Goal: Transaction & Acquisition: Purchase product/service

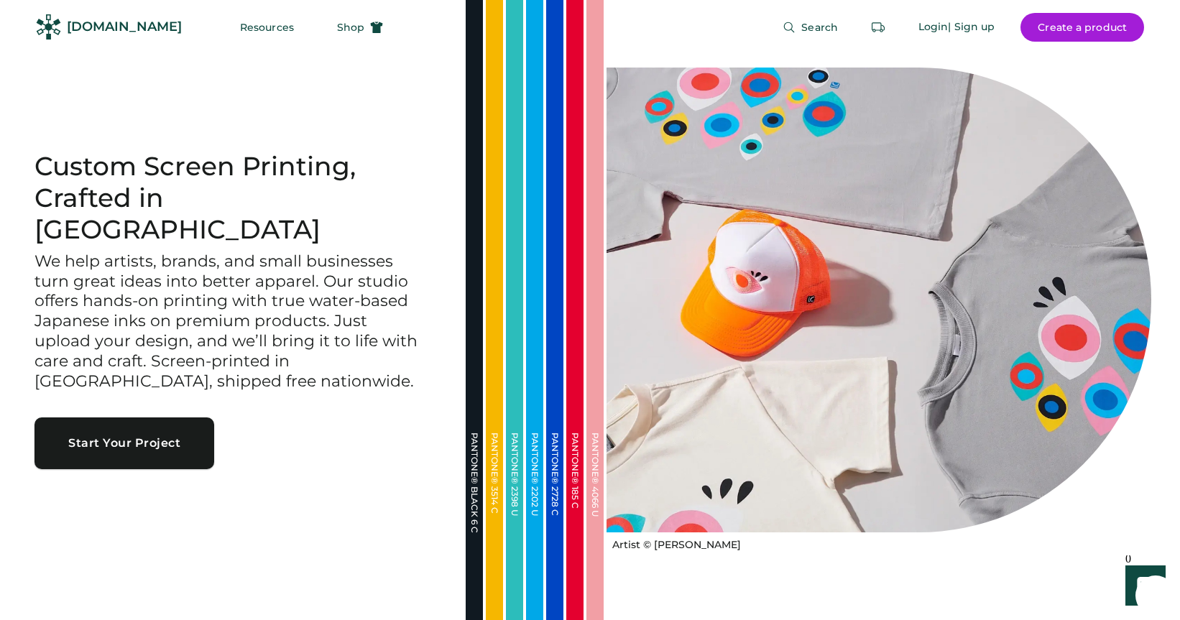
click at [184, 432] on button "Start Your Project" at bounding box center [124, 443] width 180 height 52
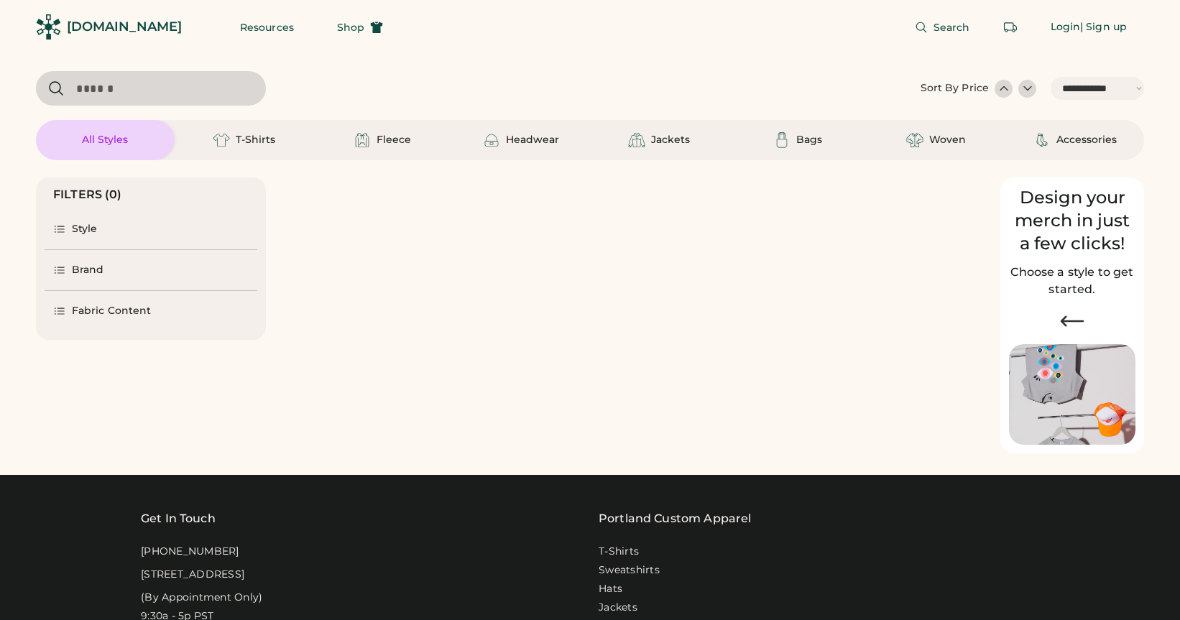
select select "*****"
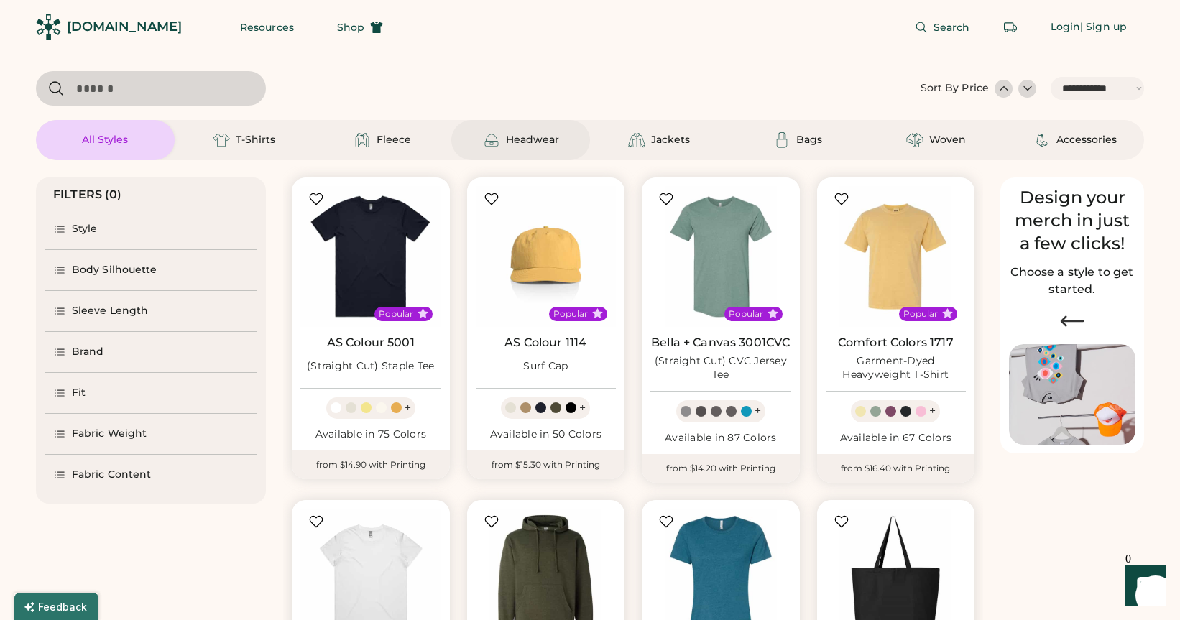
click at [497, 139] on img at bounding box center [491, 139] width 17 height 17
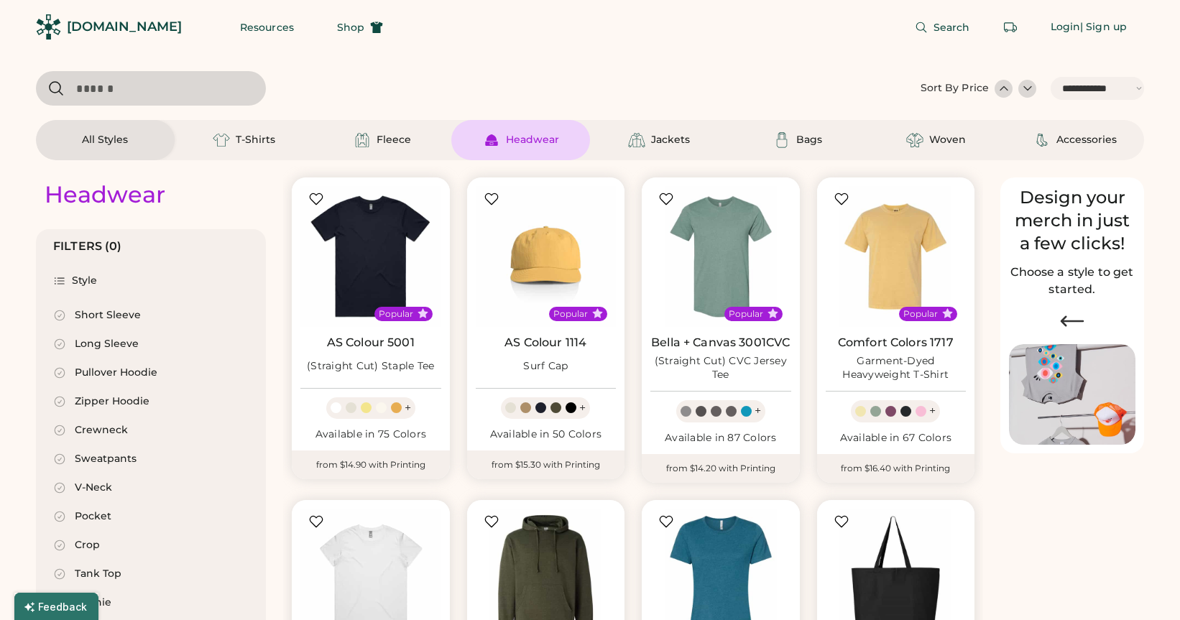
select select "*"
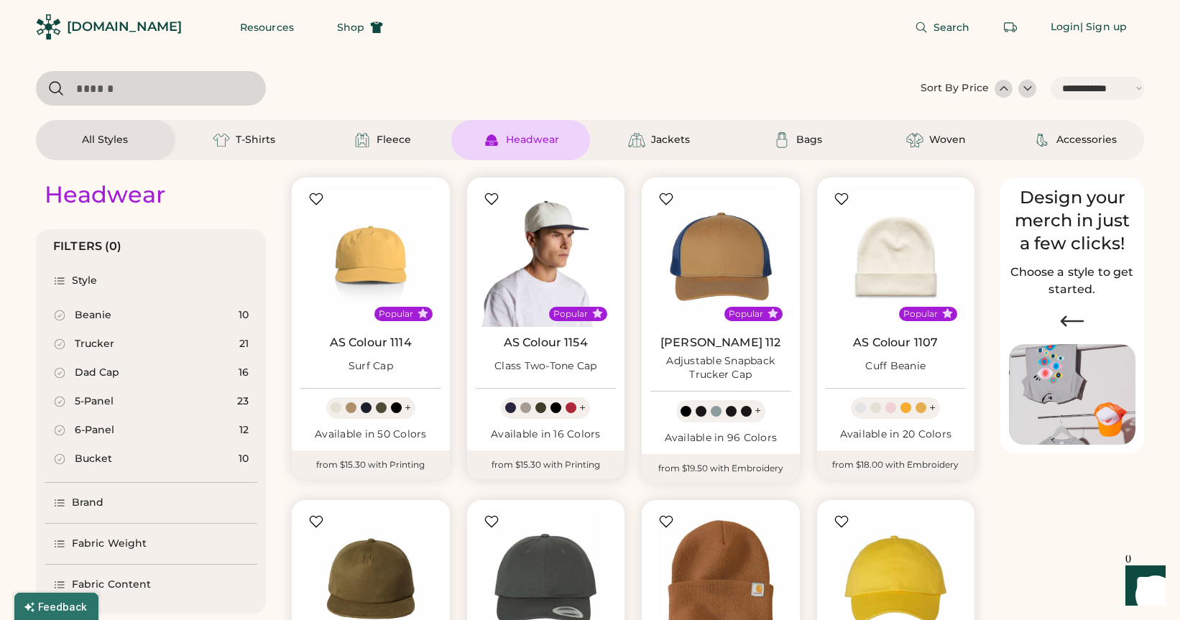
click at [526, 295] on img at bounding box center [546, 256] width 141 height 141
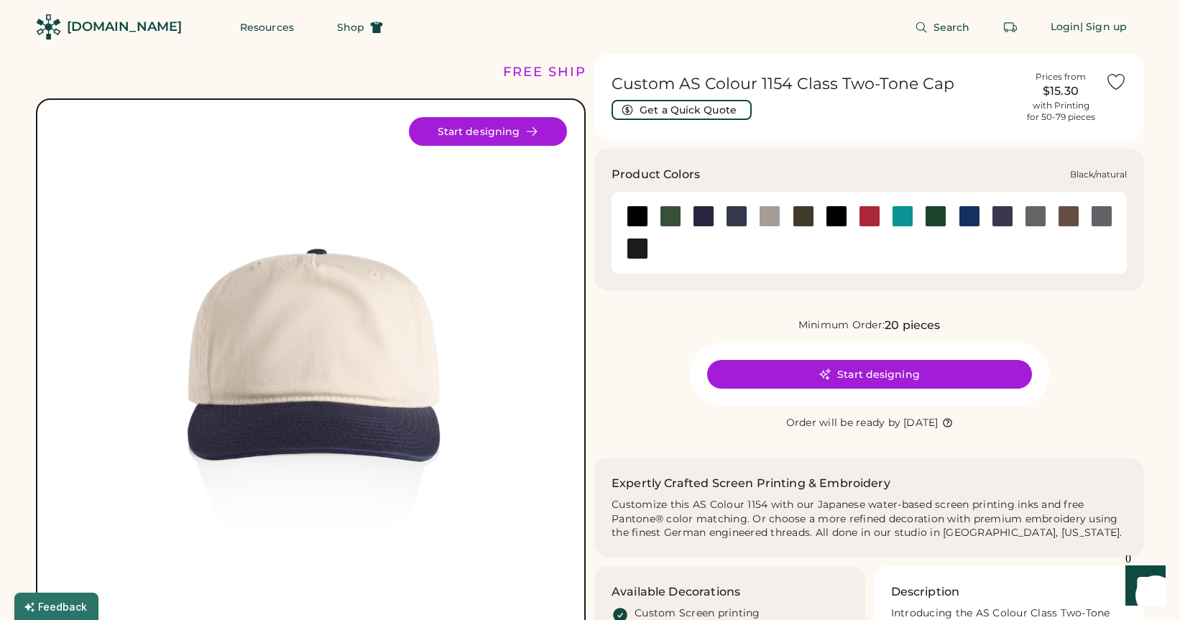
click at [643, 215] on div at bounding box center [638, 216] width 22 height 22
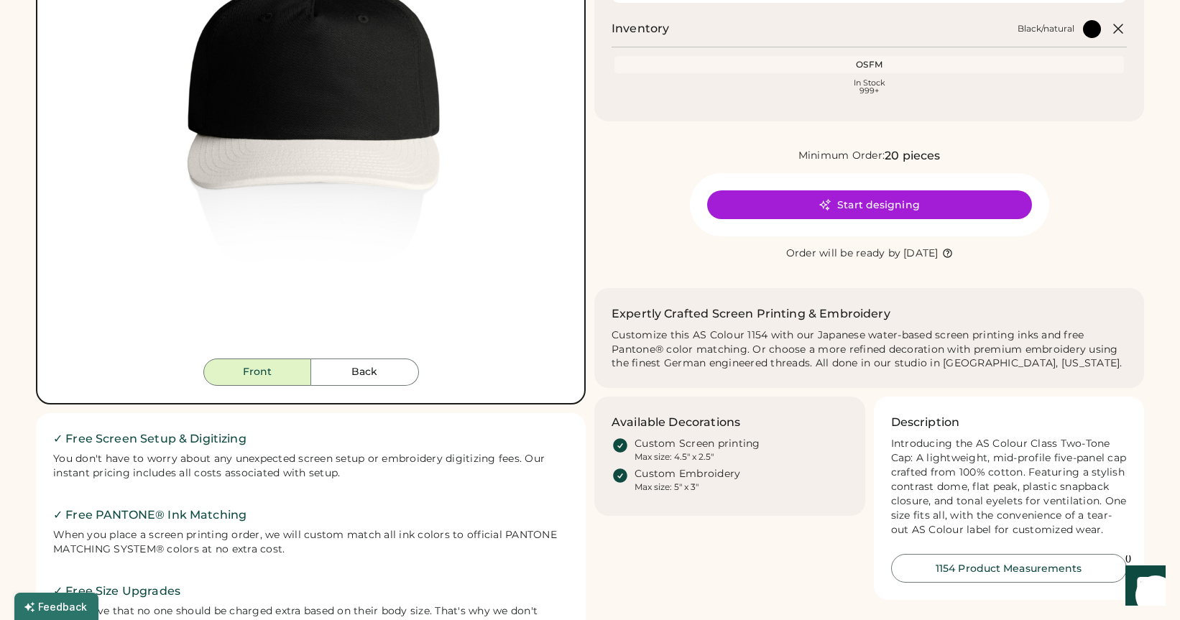
scroll to position [266, 0]
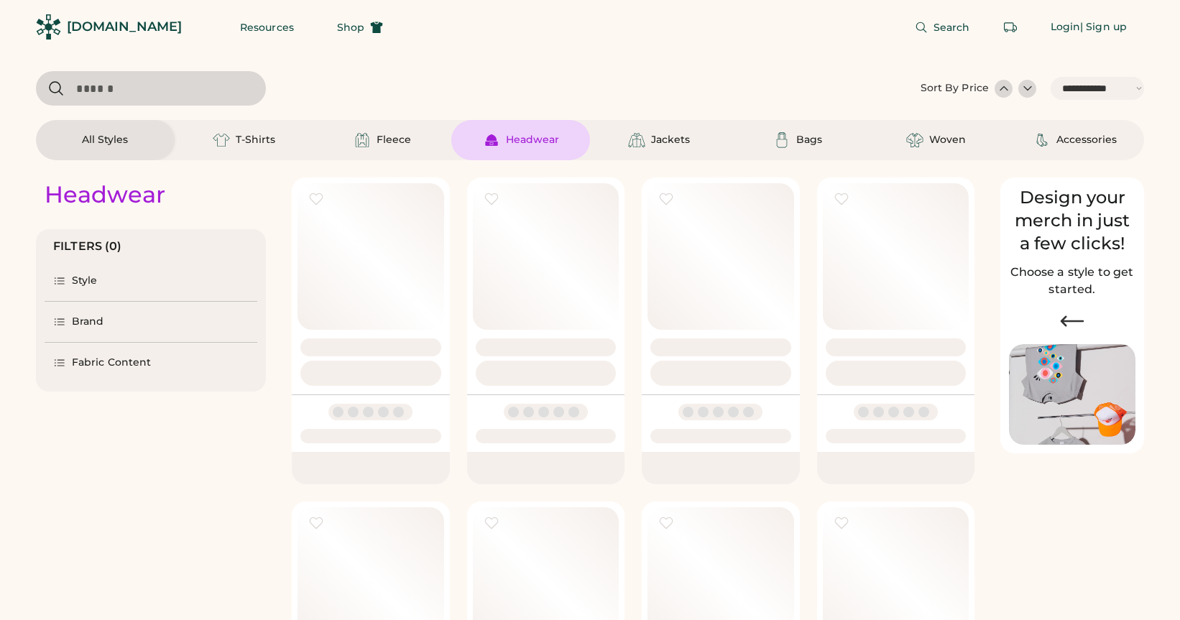
select select "*****"
select select "*"
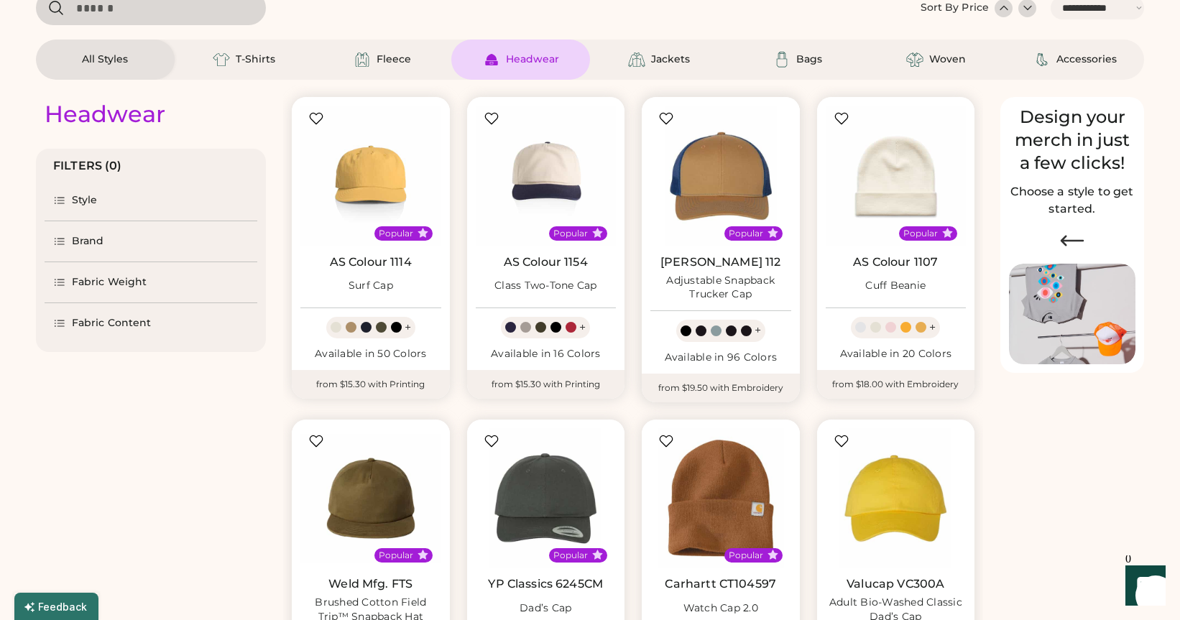
select select "*****"
select select "*"
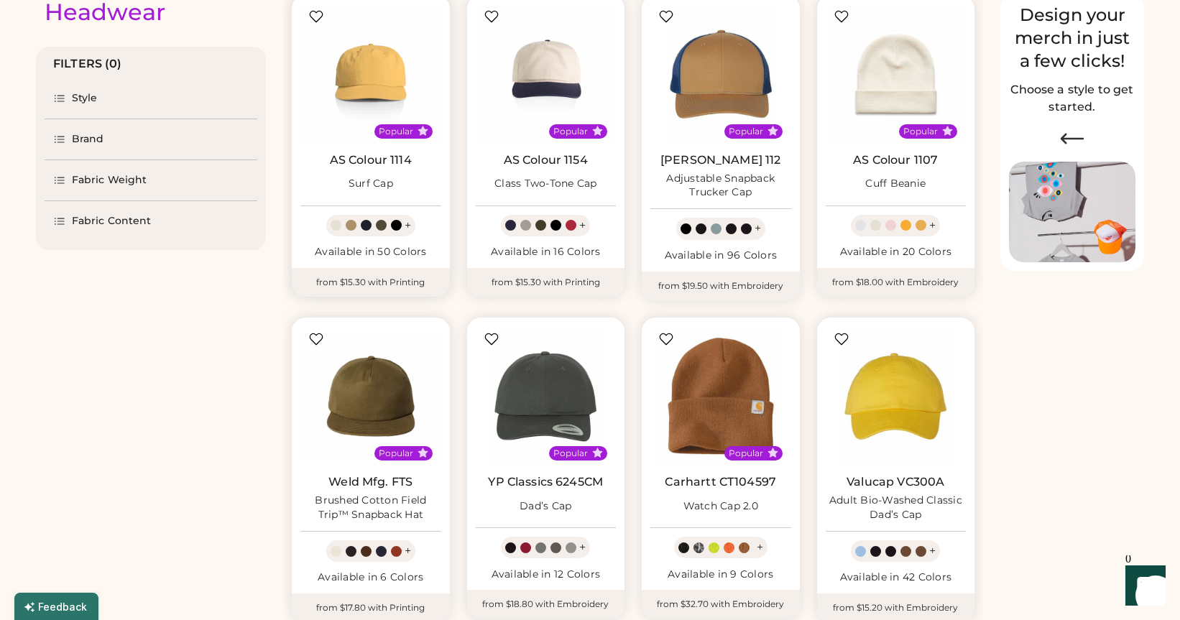
scroll to position [194, 0]
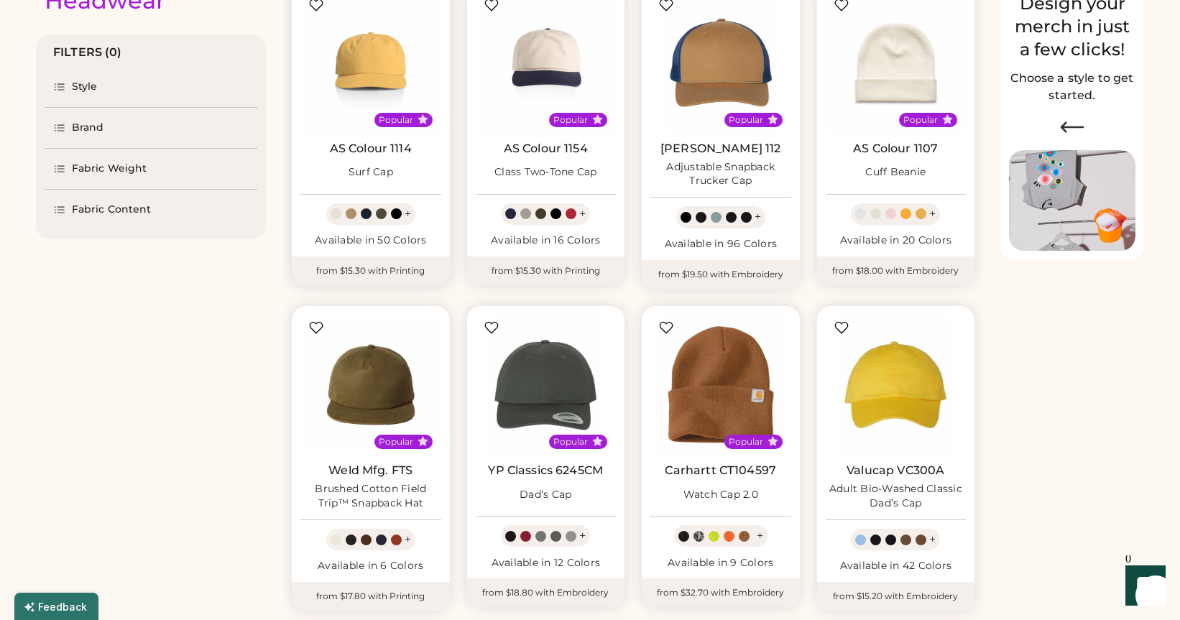
click at [357, 149] on link "AS Colour 1114" at bounding box center [371, 149] width 82 height 14
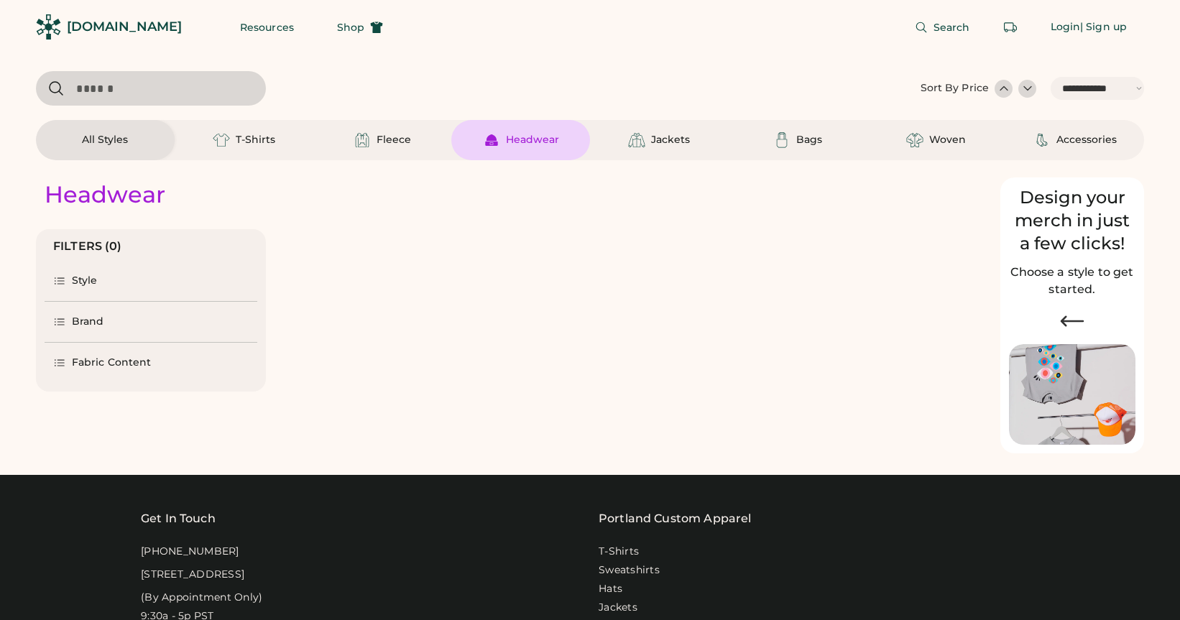
select select "*****"
select select "*"
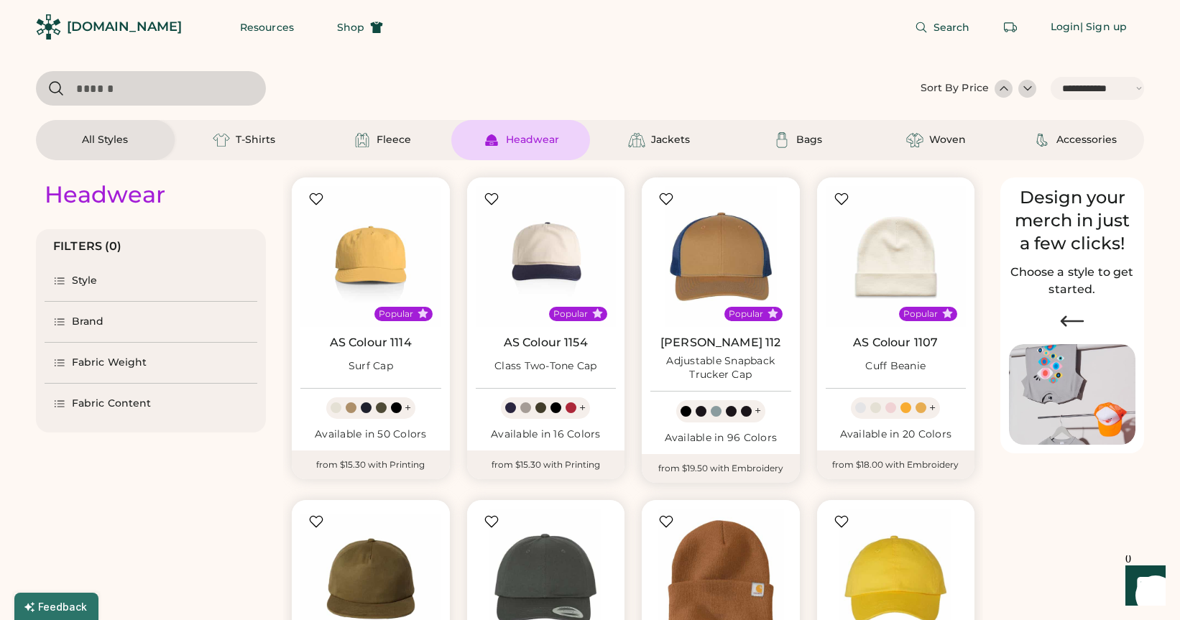
scroll to position [214, 0]
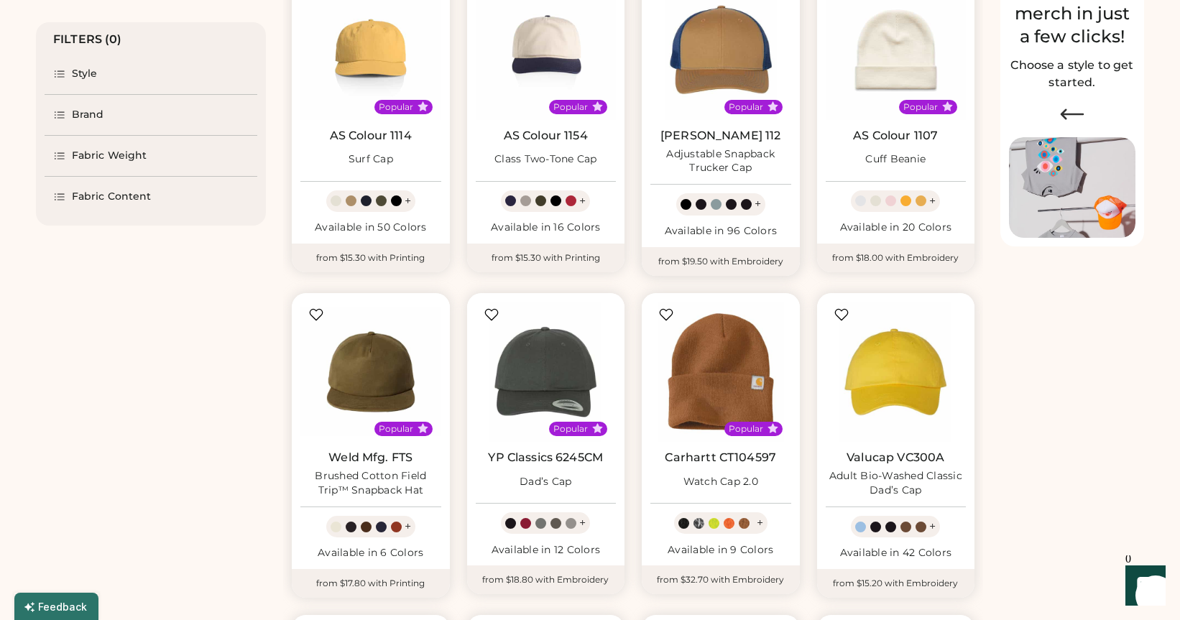
select select "*****"
select select "*"
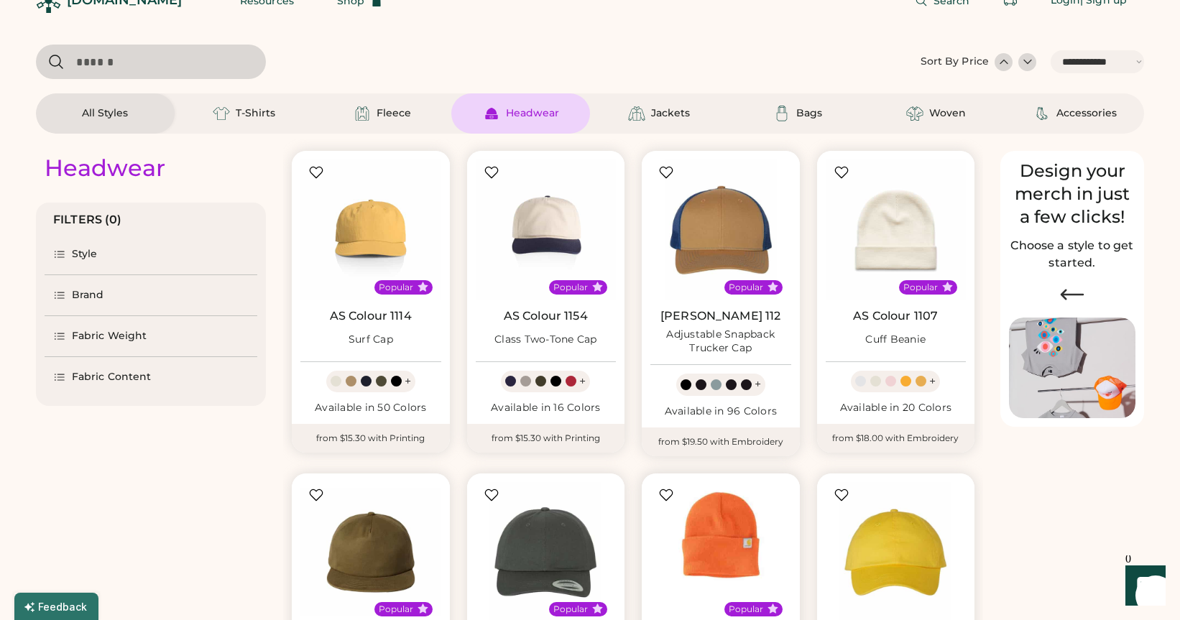
scroll to position [0, 0]
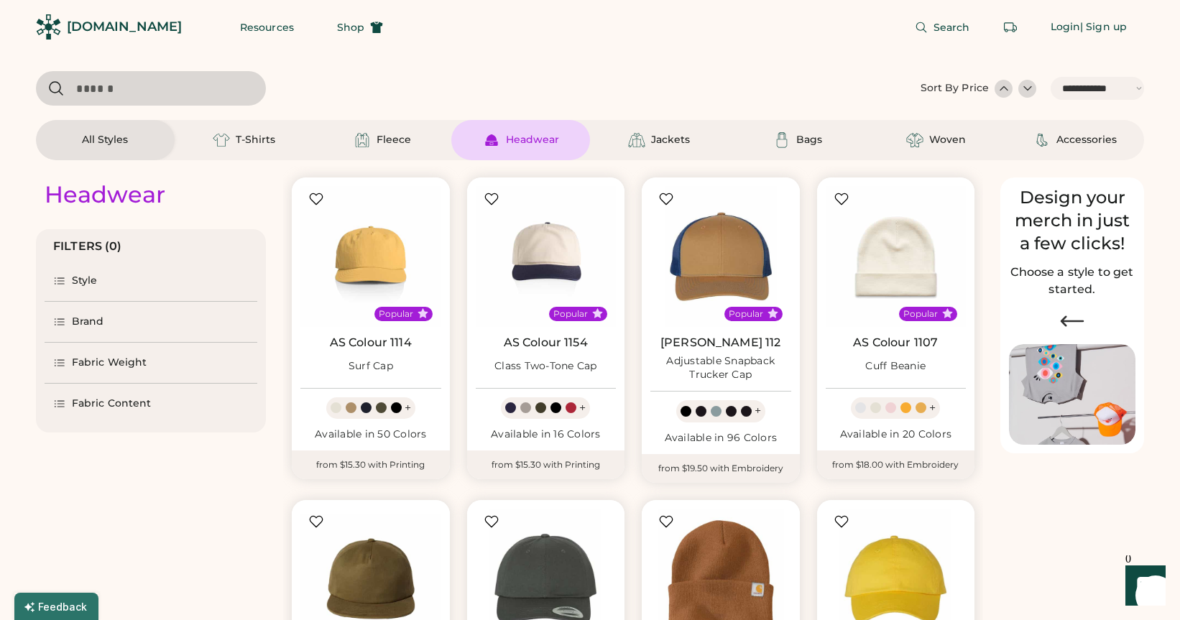
click at [76, 320] on div "Brand" at bounding box center [88, 322] width 32 height 14
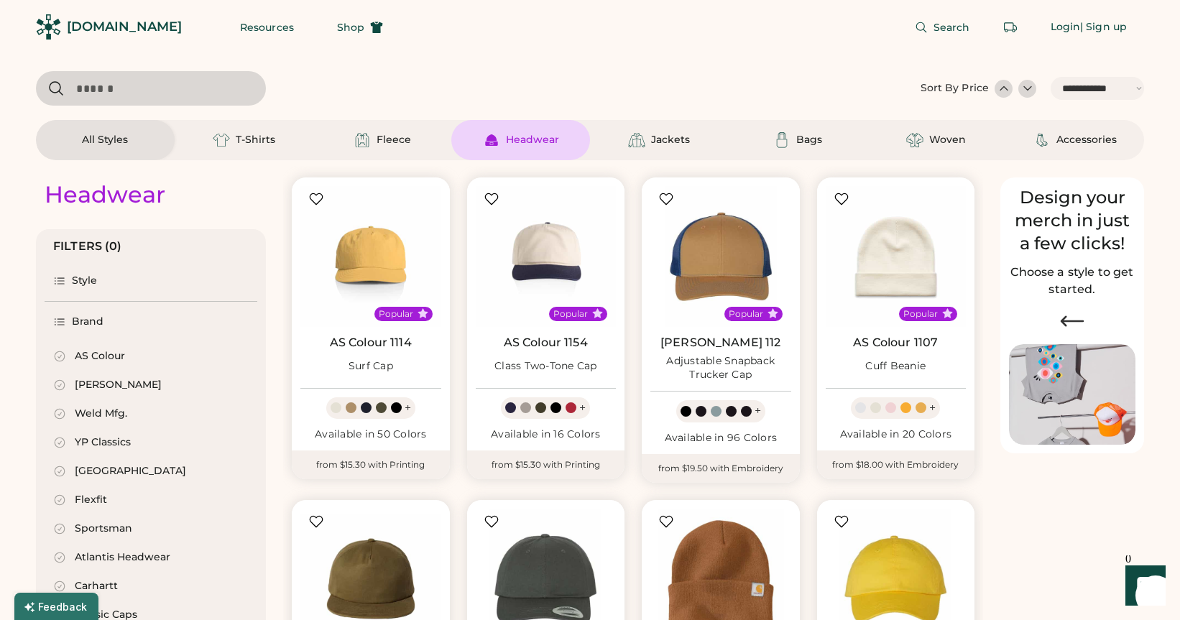
click at [86, 359] on div "AS Colour" at bounding box center [100, 356] width 50 height 14
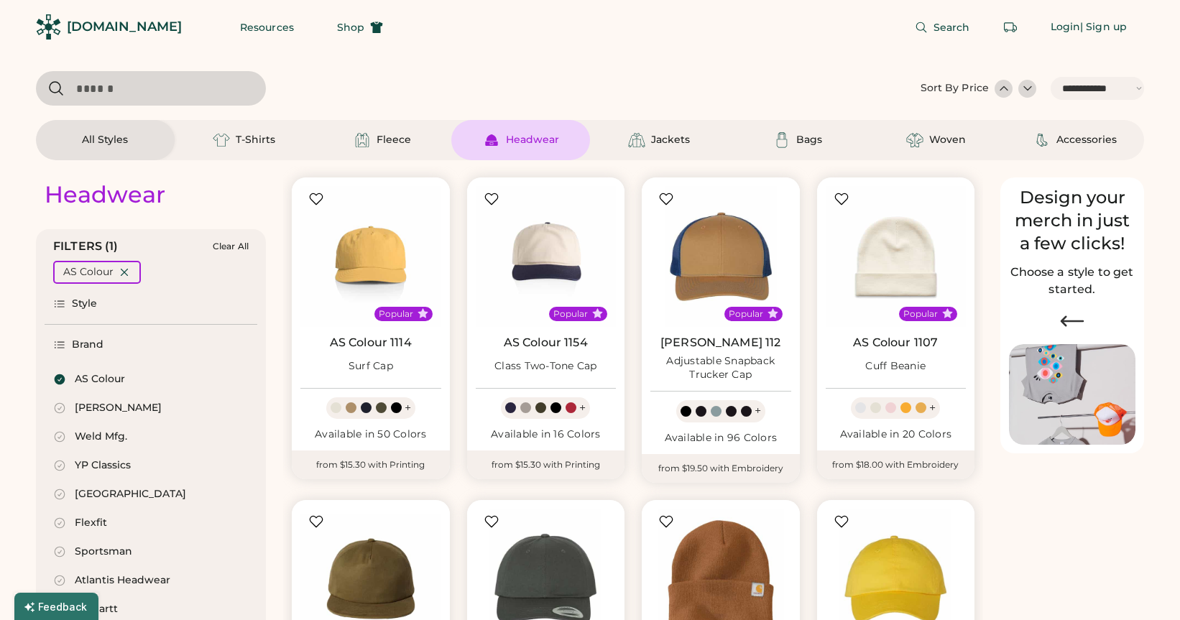
select select "*"
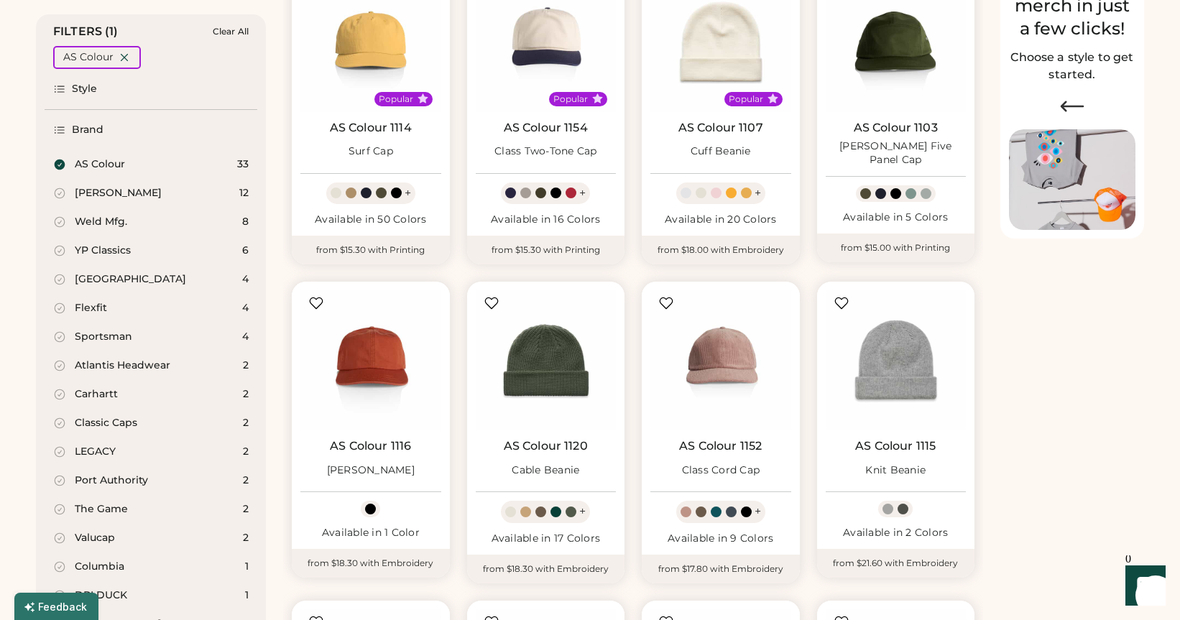
scroll to position [214, 0]
click at [361, 457] on div "AS Colour 1116 James Cap" at bounding box center [370, 462] width 141 height 44
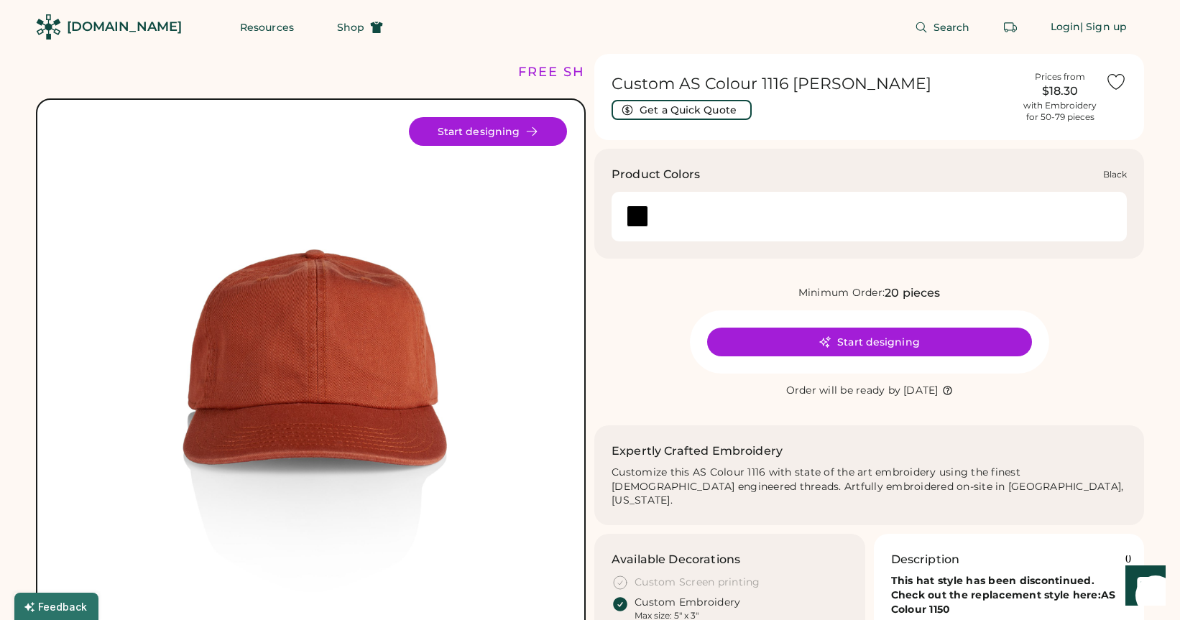
click at [632, 216] on div at bounding box center [638, 216] width 22 height 22
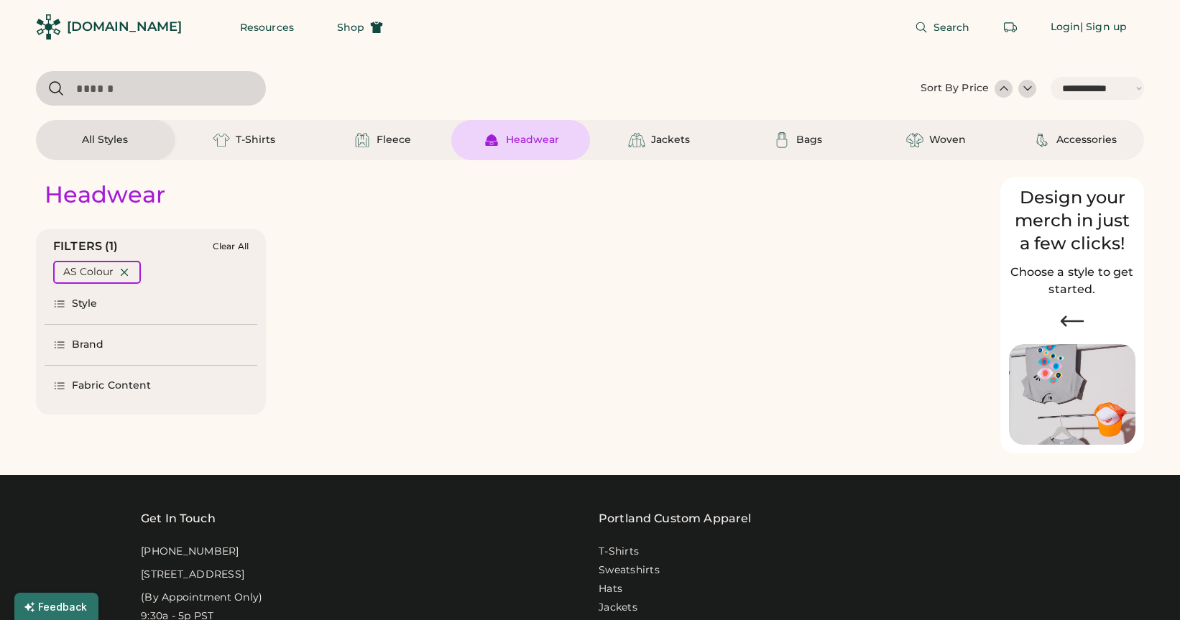
select select "*****"
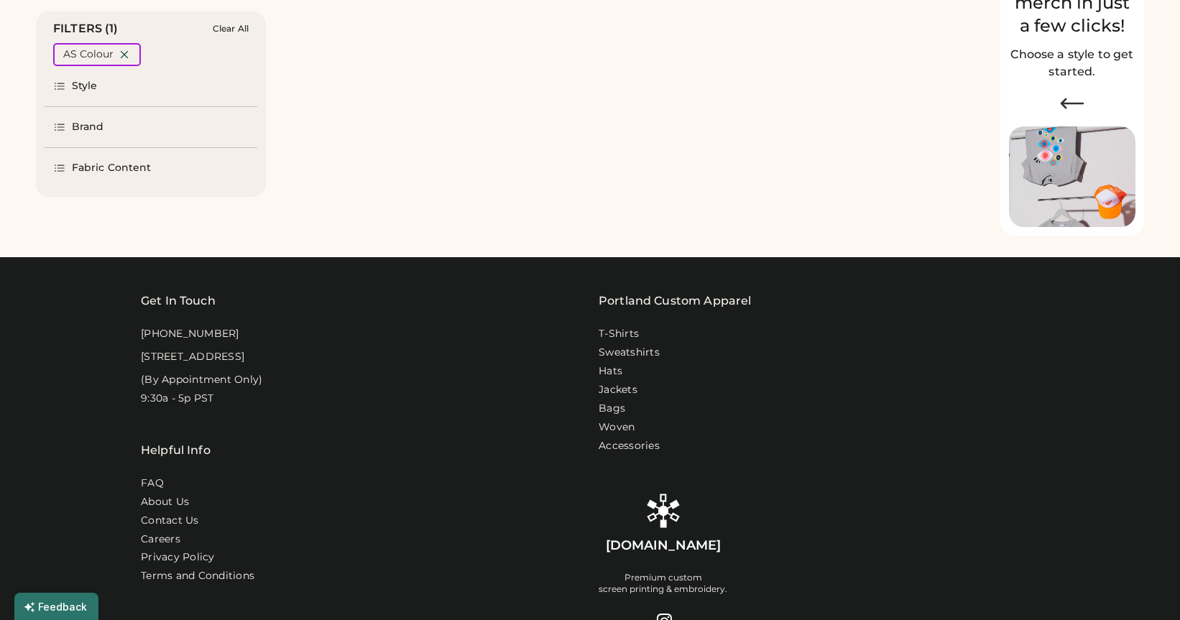
select select "*"
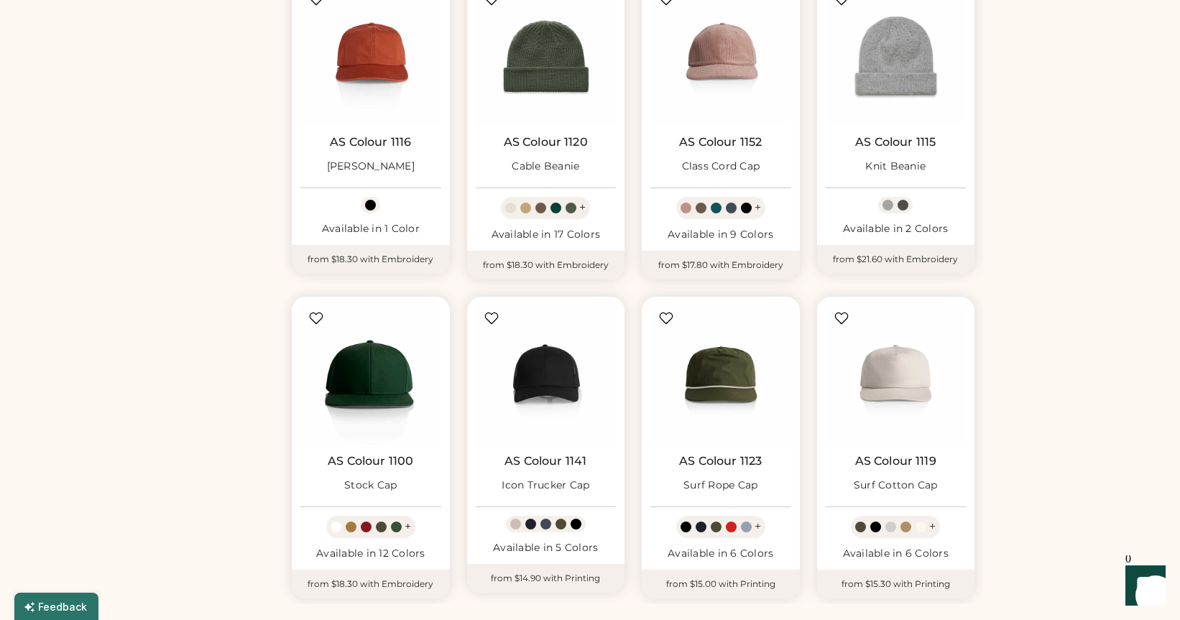
scroll to position [520, 0]
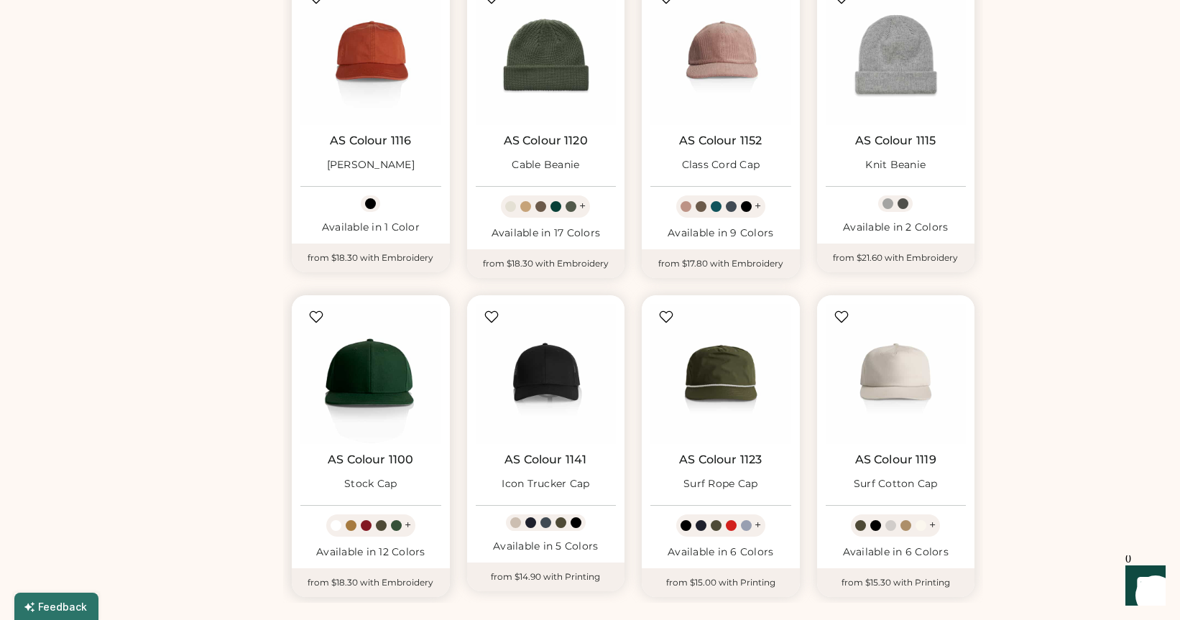
click at [387, 459] on link "AS Colour 1100" at bounding box center [371, 460] width 86 height 14
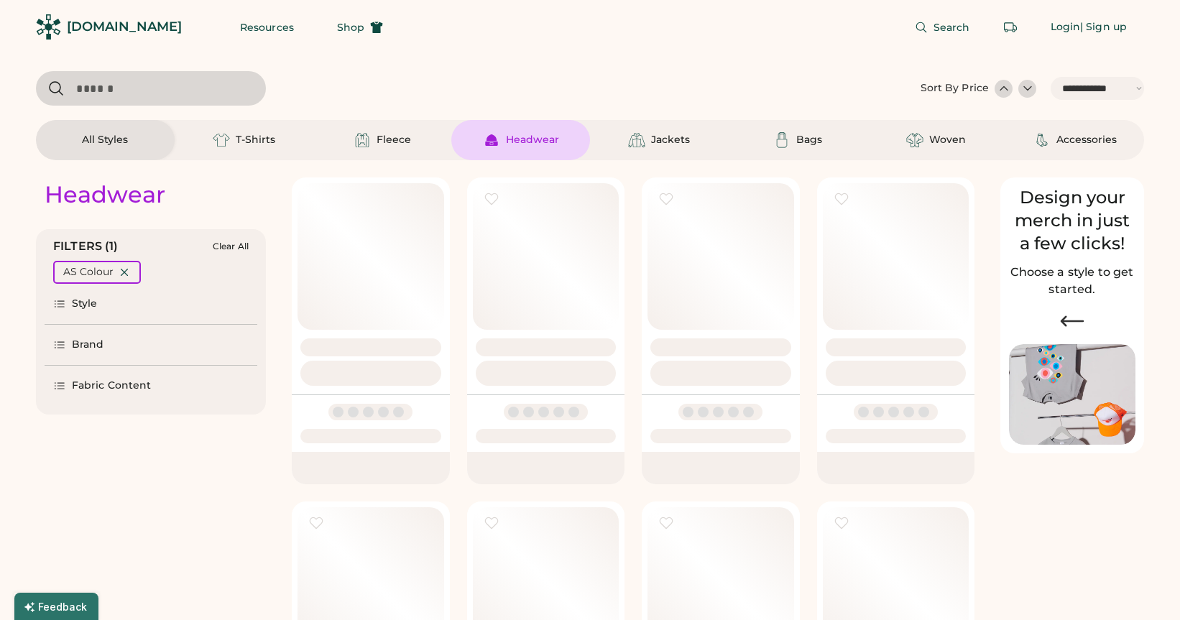
select select "*****"
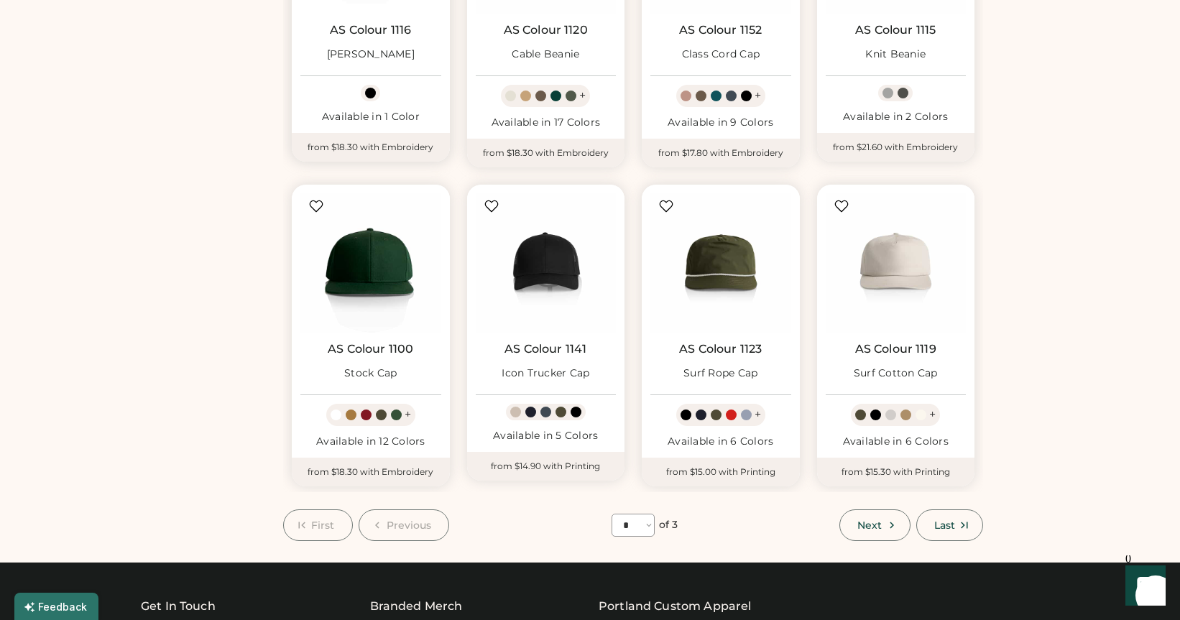
scroll to position [632, 0]
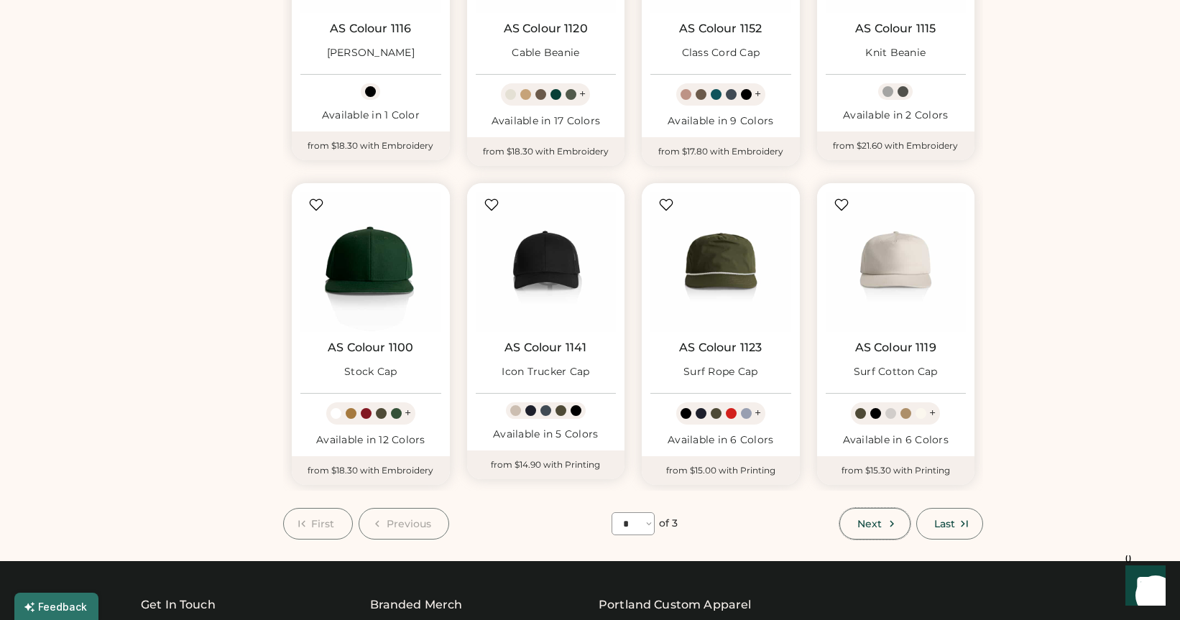
click at [861, 519] on span "Next" at bounding box center [869, 524] width 24 height 10
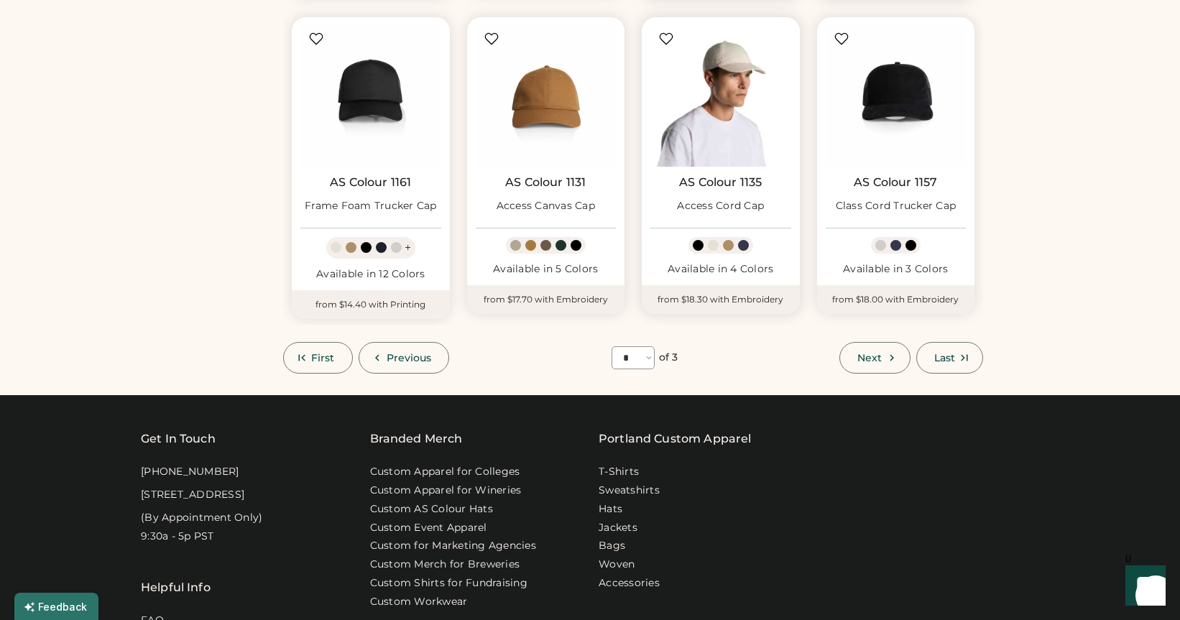
scroll to position [797, 0]
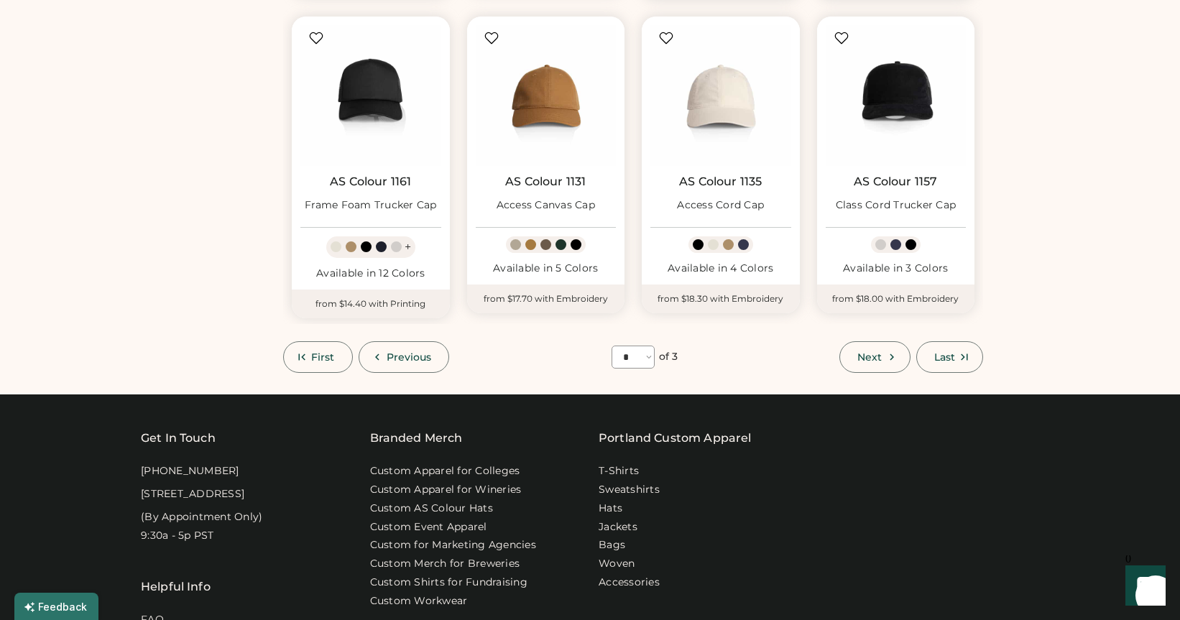
click at [869, 354] on span "Next" at bounding box center [869, 357] width 24 height 10
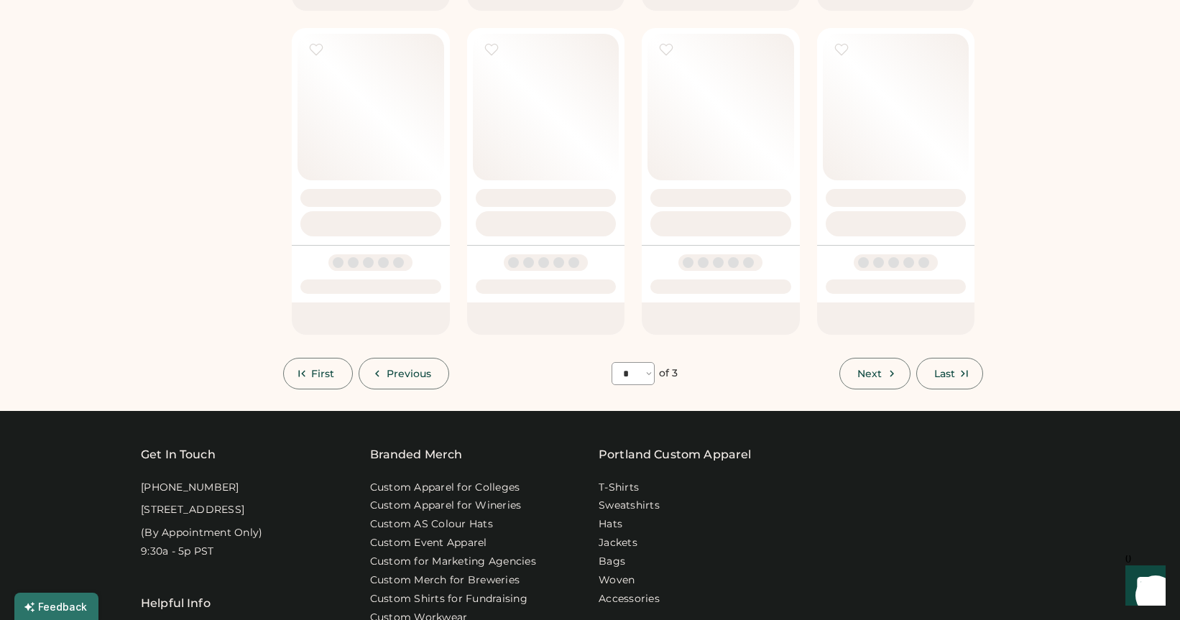
select select "*"
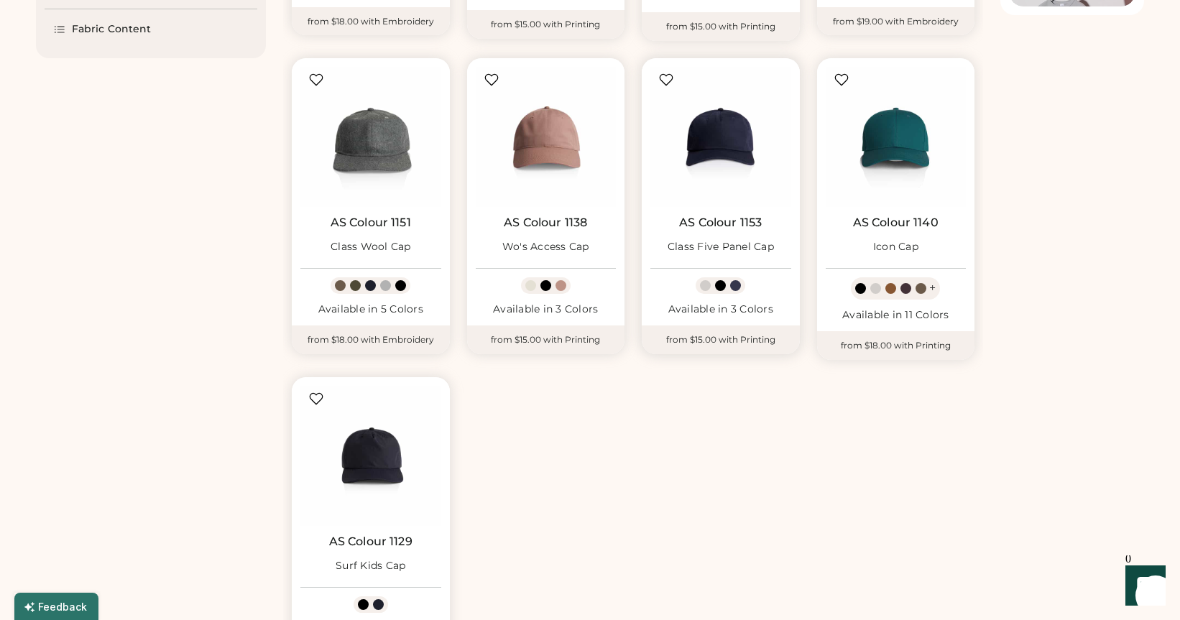
scroll to position [438, 0]
click at [715, 198] on img at bounding box center [720, 138] width 141 height 141
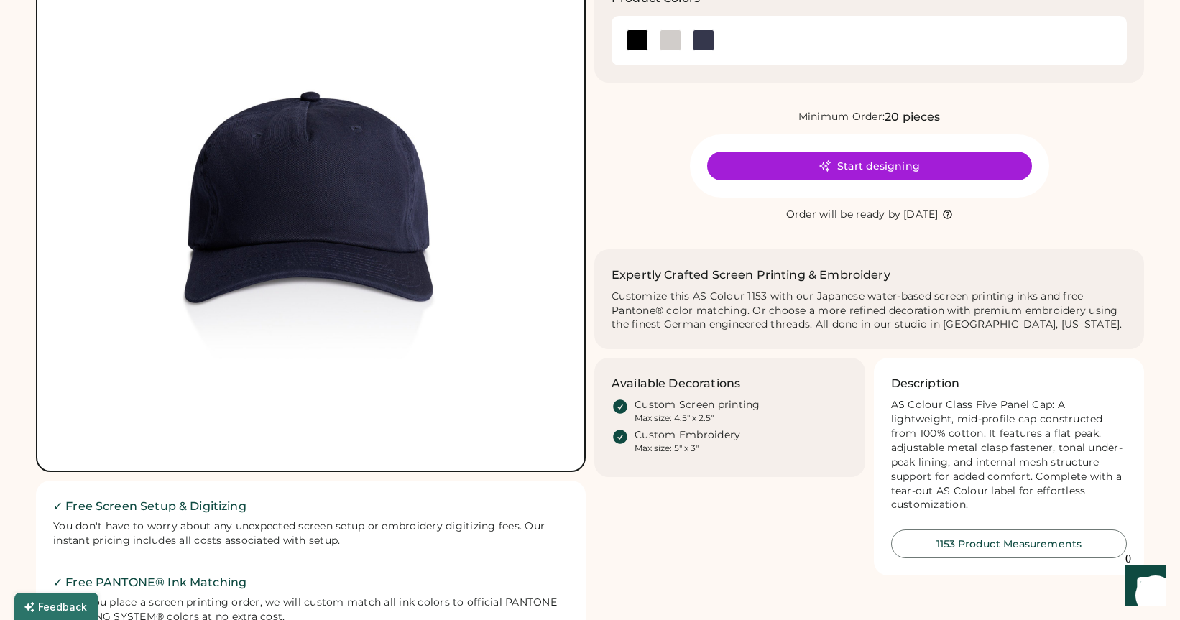
scroll to position [172, 0]
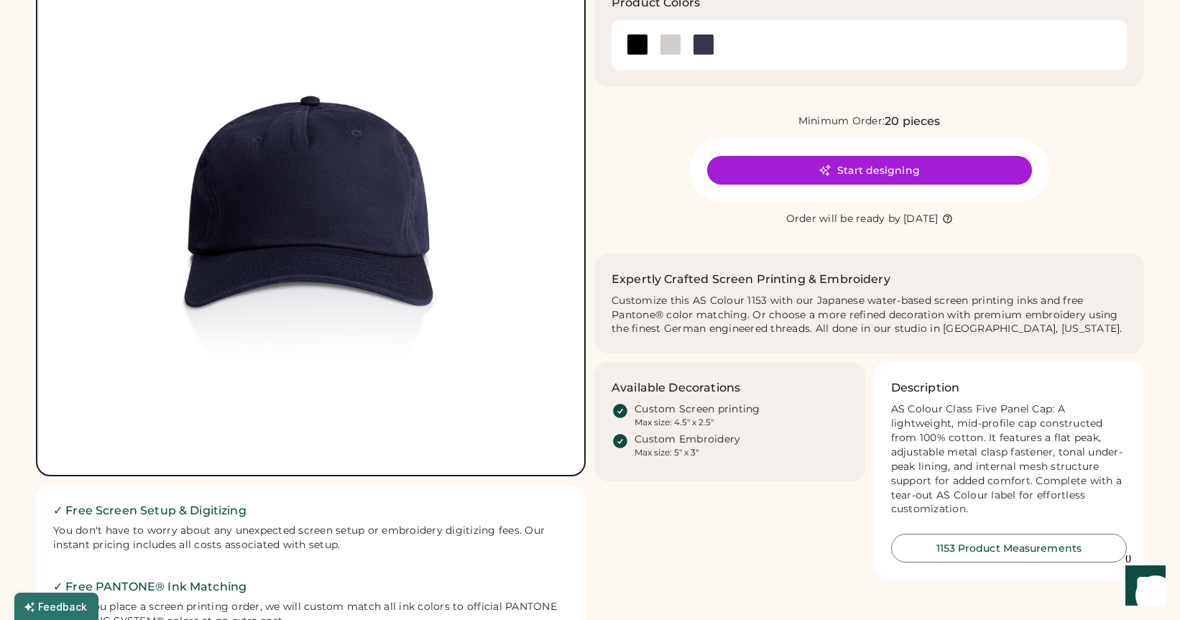
click at [294, 251] on img at bounding box center [311, 201] width 512 height 512
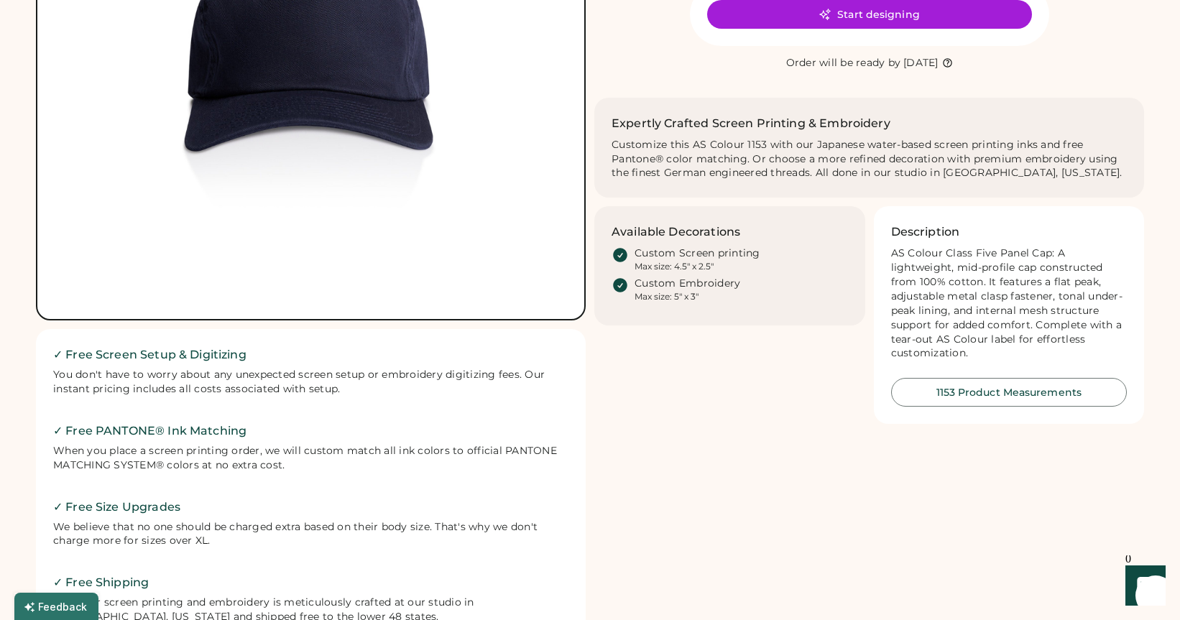
scroll to position [323, 0]
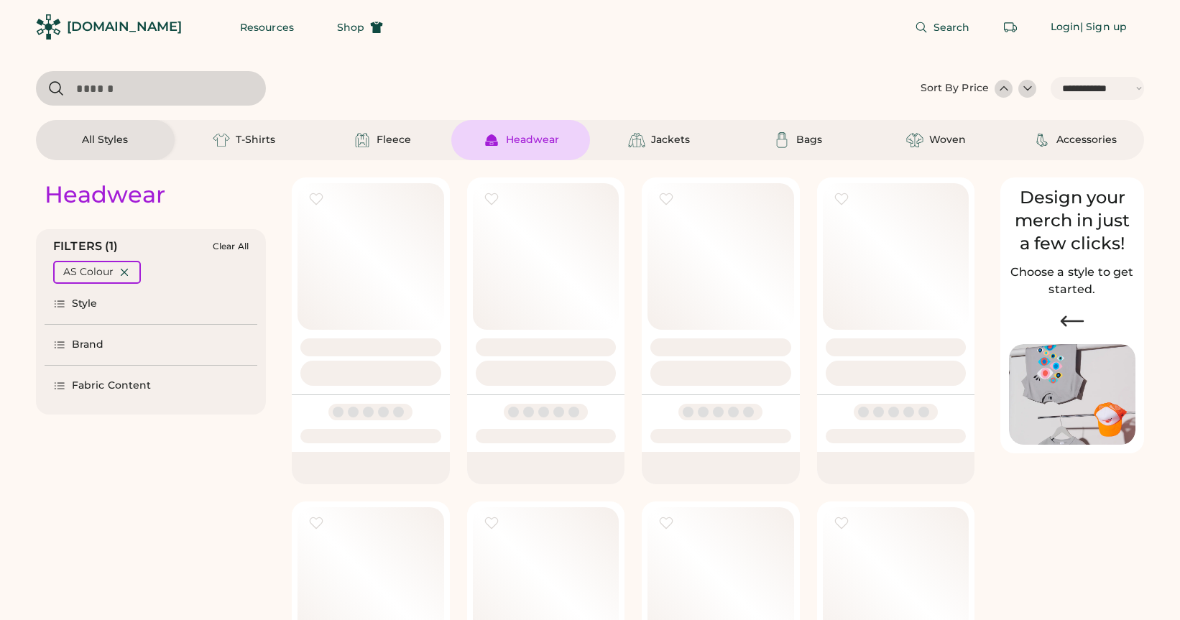
select select "*****"
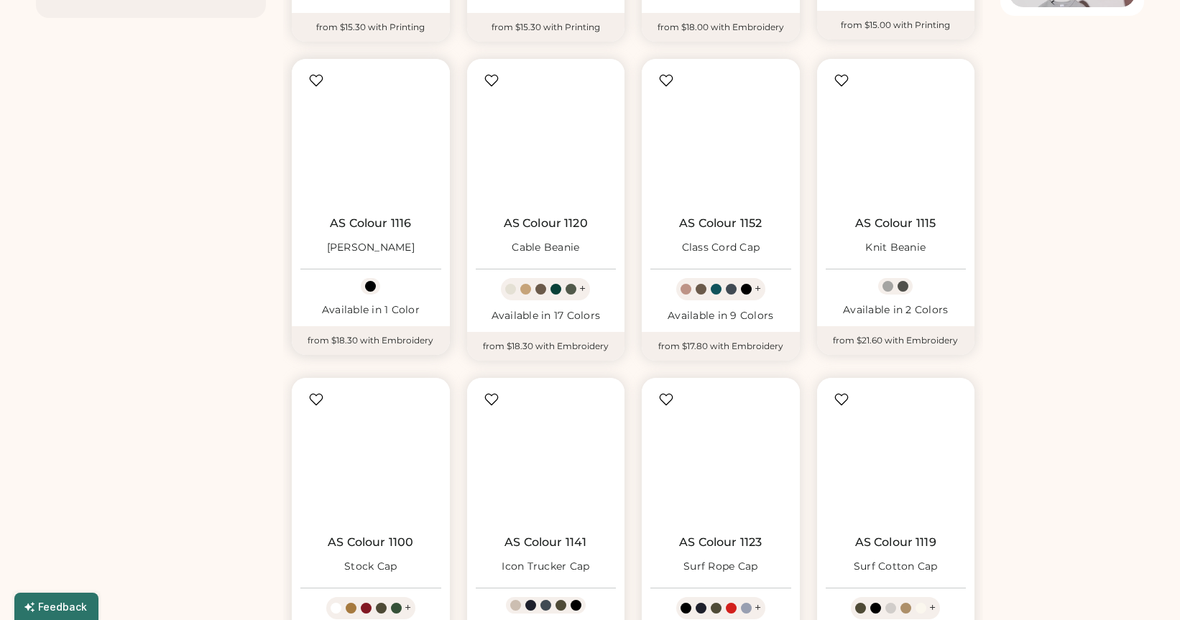
select select "*"
